Goal: Complete application form

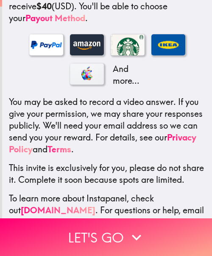
scroll to position [222, 0]
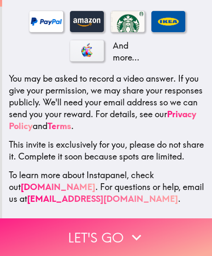
click at [138, 228] on icon "button" at bounding box center [136, 237] width 19 height 19
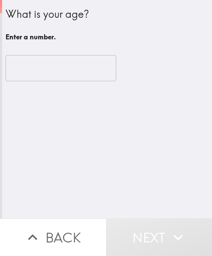
click at [127, 164] on div "What is your age? Enter a number. ​" at bounding box center [107, 109] width 210 height 219
click at [58, 64] on input "number" at bounding box center [61, 68] width 111 height 26
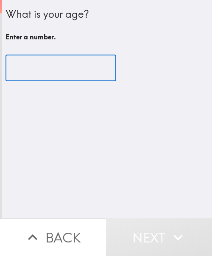
click at [45, 65] on input "number" at bounding box center [61, 68] width 111 height 26
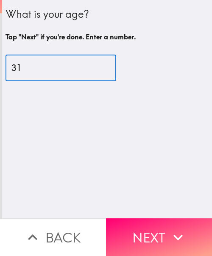
click at [42, 67] on input "31" at bounding box center [61, 68] width 111 height 26
type input "35"
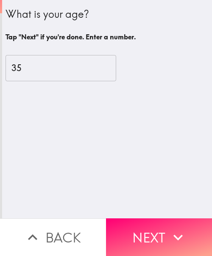
click at [153, 223] on button "Next" at bounding box center [159, 238] width 106 height 38
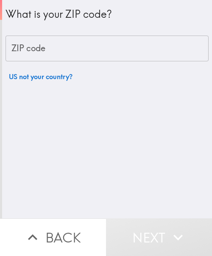
drag, startPoint x: 46, startPoint y: 50, endPoint x: 54, endPoint y: 73, distance: 24.7
click at [46, 50] on input "ZIP code" at bounding box center [107, 49] width 203 height 26
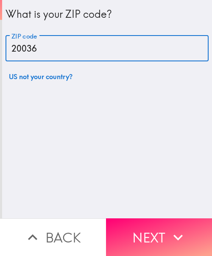
type input "20036"
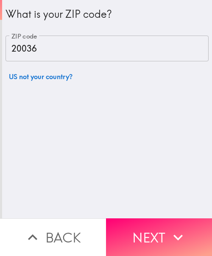
click at [148, 233] on button "Next" at bounding box center [159, 238] width 106 height 38
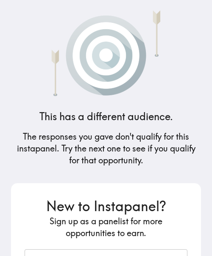
click at [122, 147] on h5 "The responses you gave don't qualify for this instapanel. Try the next one to s…" at bounding box center [106, 149] width 190 height 36
